Goal: Task Accomplishment & Management: Manage account settings

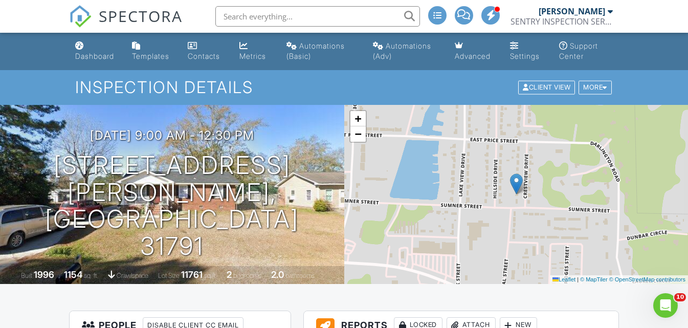
click at [105, 53] on div "Dashboard" at bounding box center [94, 56] width 39 height 9
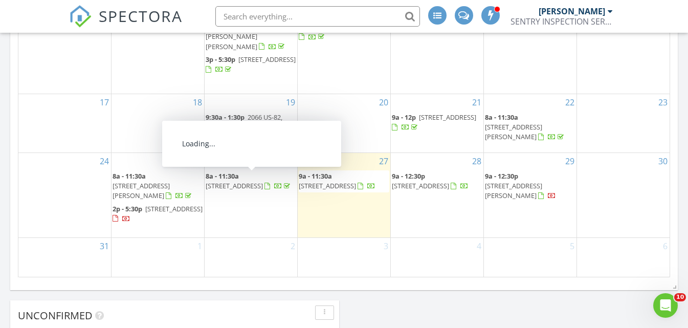
scroll to position [818, 0]
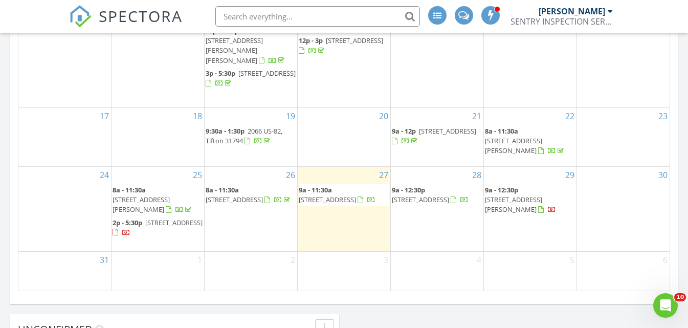
click at [324, 201] on span "[STREET_ADDRESS]" at bounding box center [327, 199] width 57 height 9
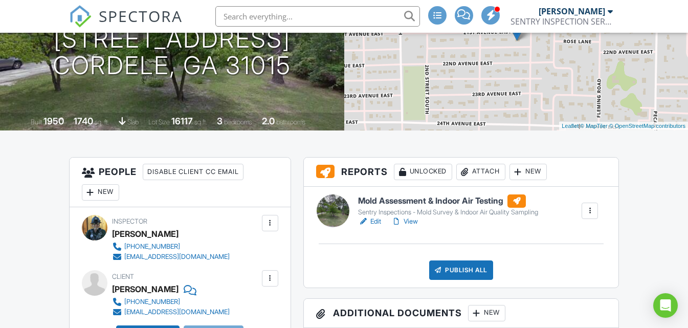
click at [399, 200] on h6 "Mold Assessment & Indoor Air Testing" at bounding box center [448, 200] width 180 height 13
